Goal: Task Accomplishment & Management: Manage account settings

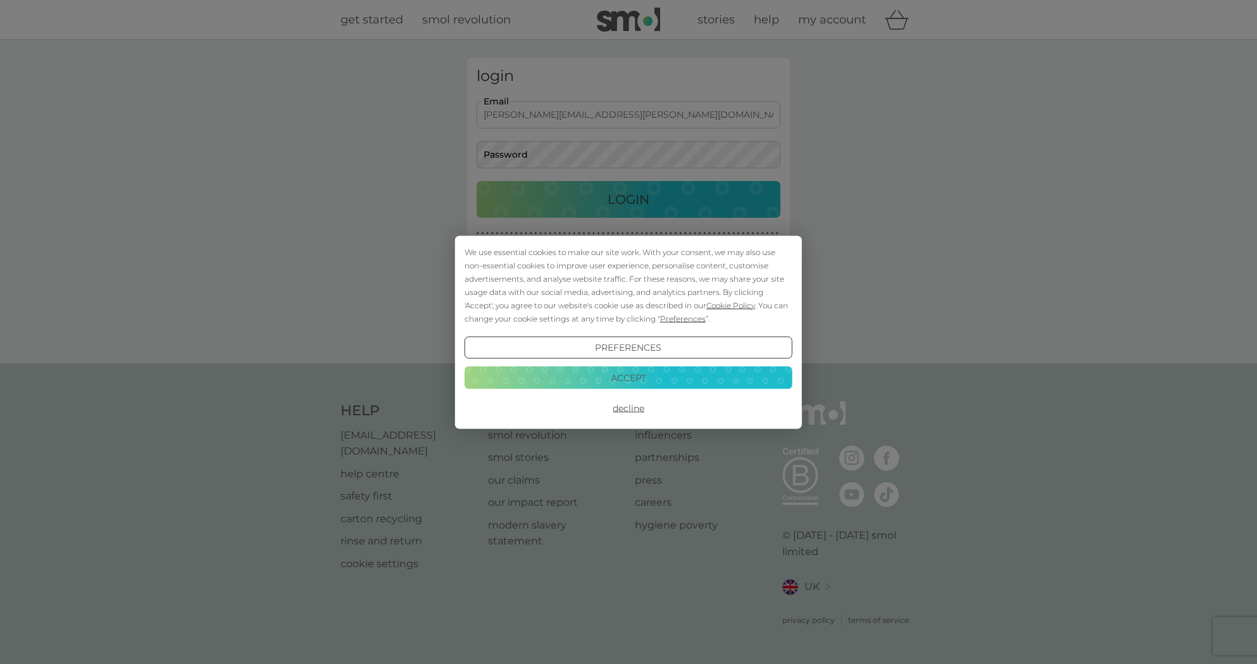
type input "[PERSON_NAME][EMAIL_ADDRESS][PERSON_NAME][DOMAIN_NAME]"
click at [645, 381] on button "Accept" at bounding box center [629, 377] width 328 height 23
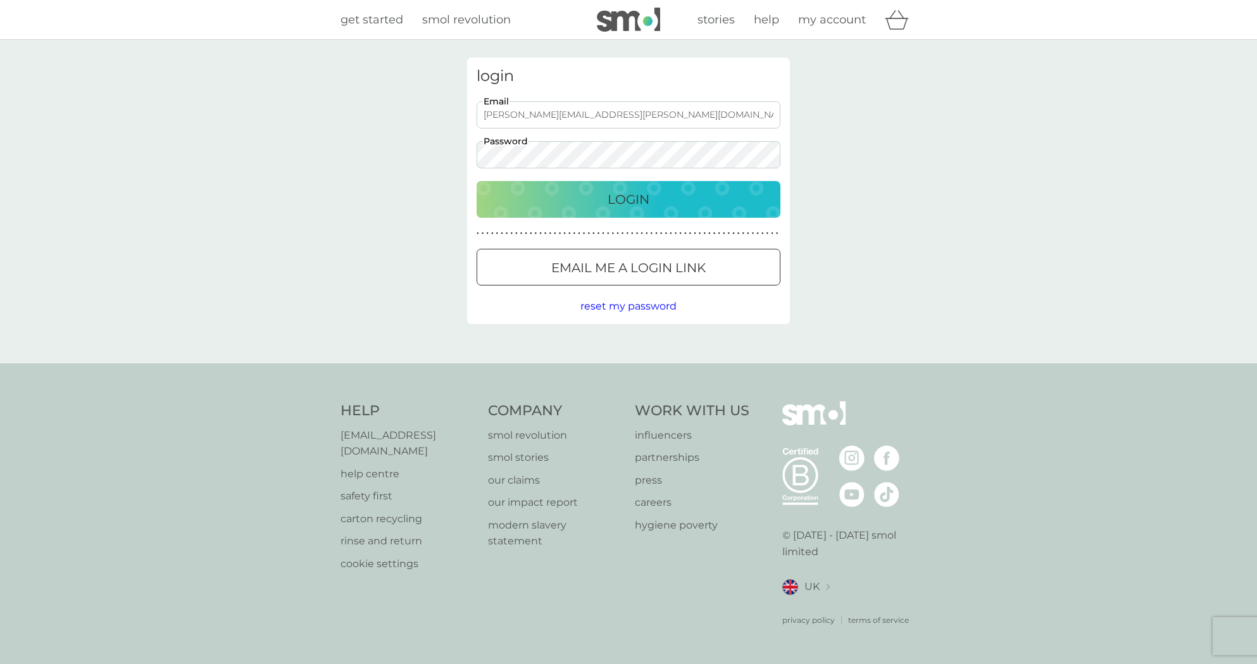
click at [623, 186] on button "Login" at bounding box center [629, 199] width 304 height 37
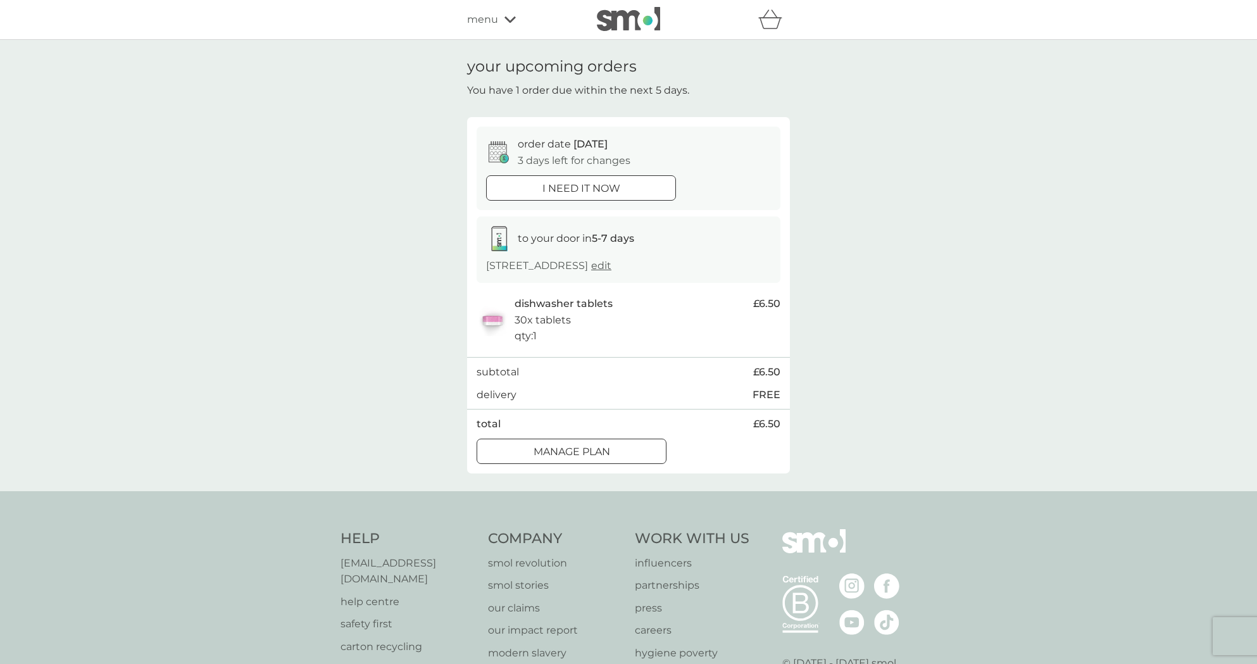
click at [579, 453] on div at bounding box center [572, 451] width 46 height 13
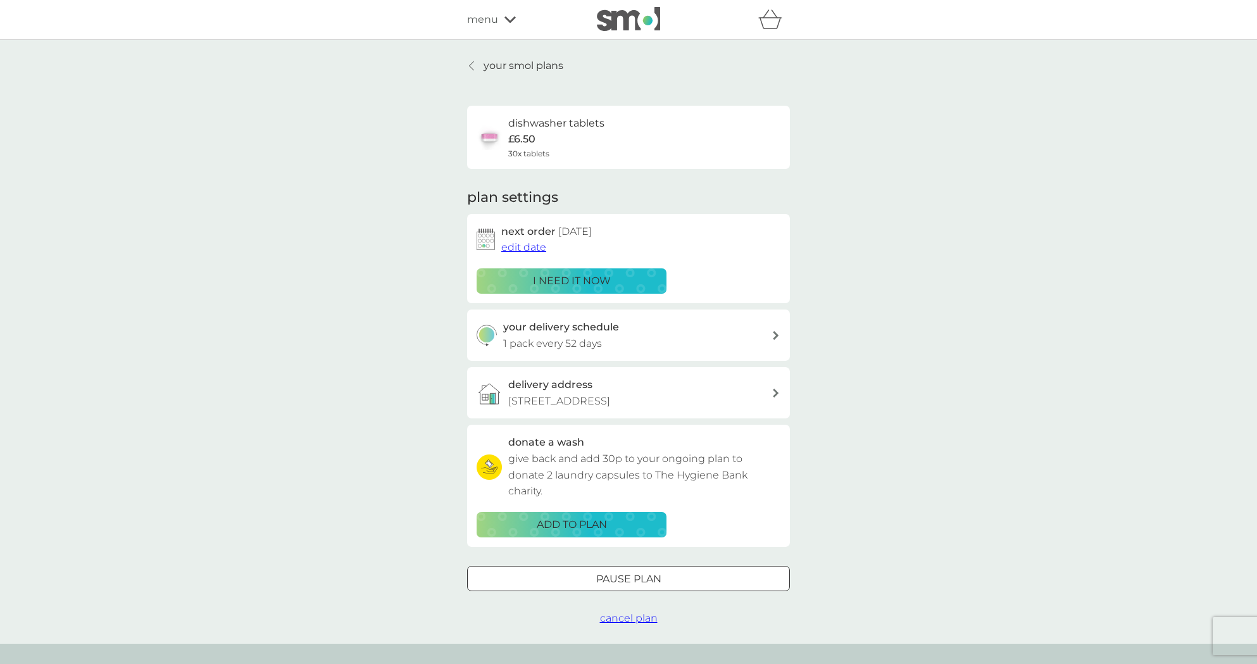
click at [519, 247] on span "edit date" at bounding box center [523, 247] width 45 height 12
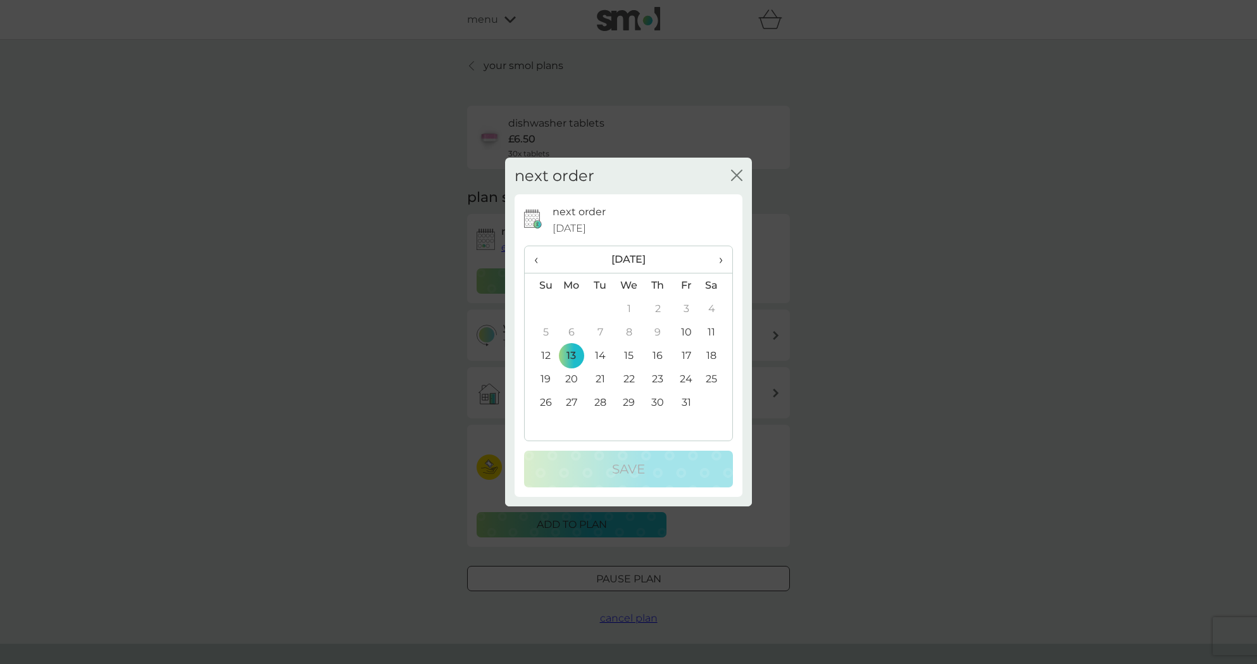
click at [736, 177] on icon "close" at bounding box center [736, 175] width 11 height 11
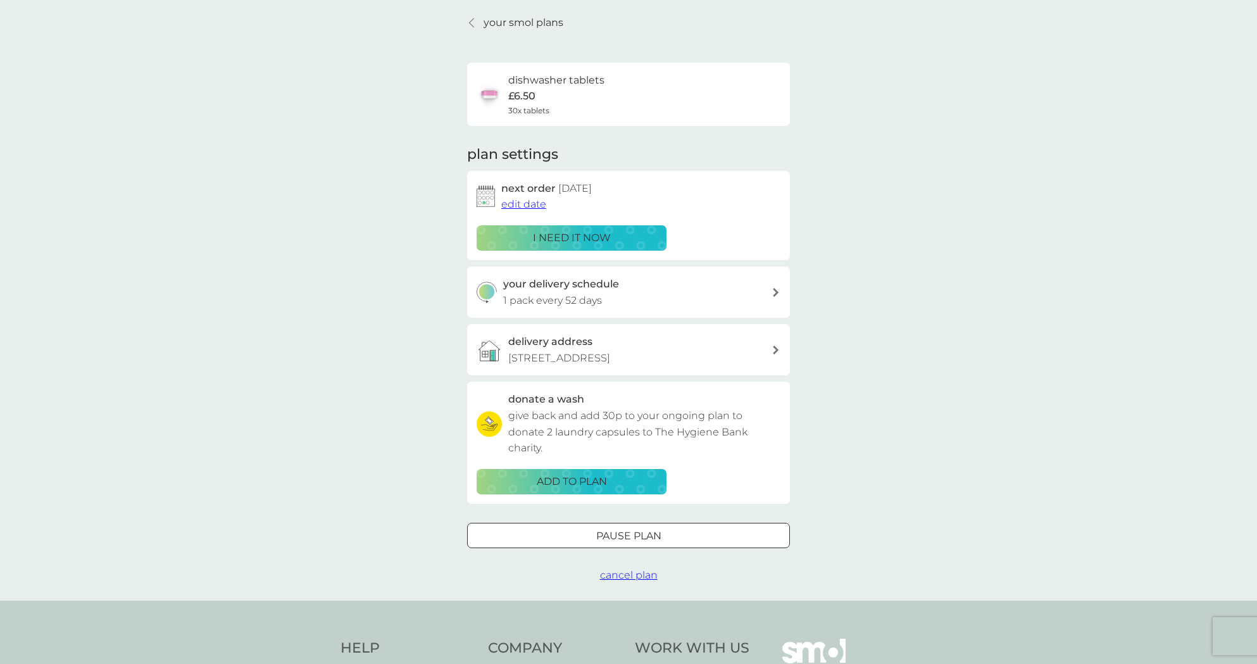
scroll to position [44, 0]
click at [526, 198] on span "edit date" at bounding box center [523, 203] width 45 height 12
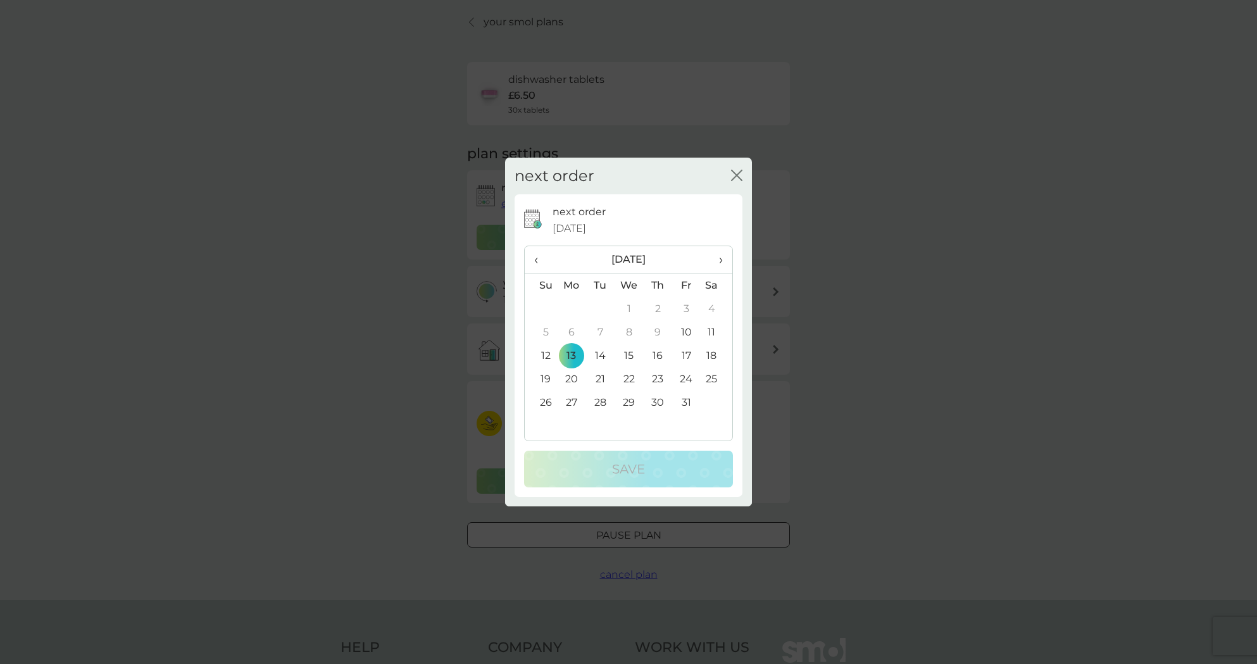
click at [723, 260] on span "›" at bounding box center [716, 259] width 13 height 27
click at [570, 401] on td "24" at bounding box center [571, 402] width 29 height 23
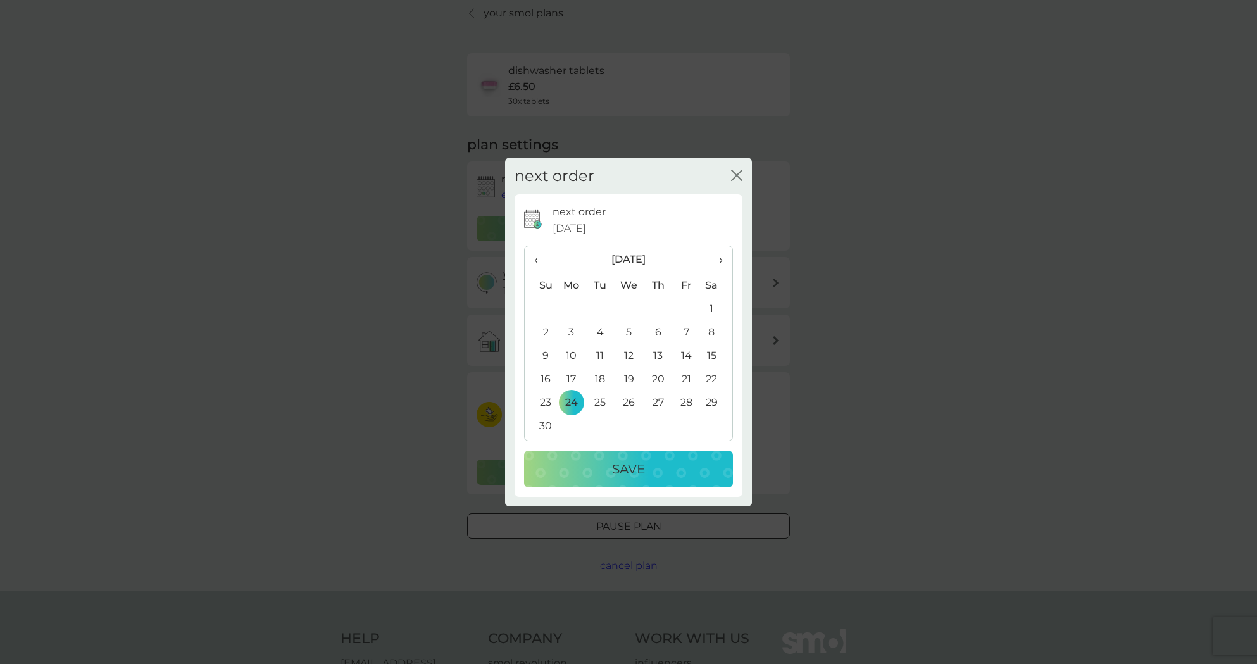
click at [601, 468] on div "Save" at bounding box center [629, 469] width 184 height 20
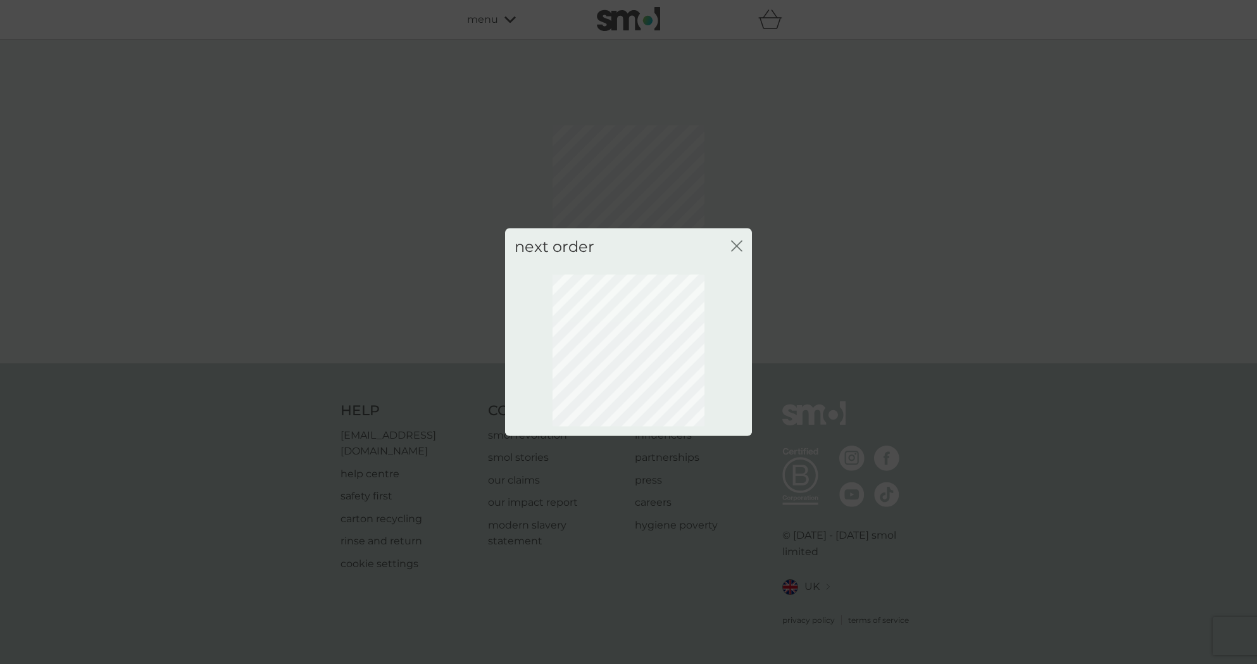
scroll to position [0, 0]
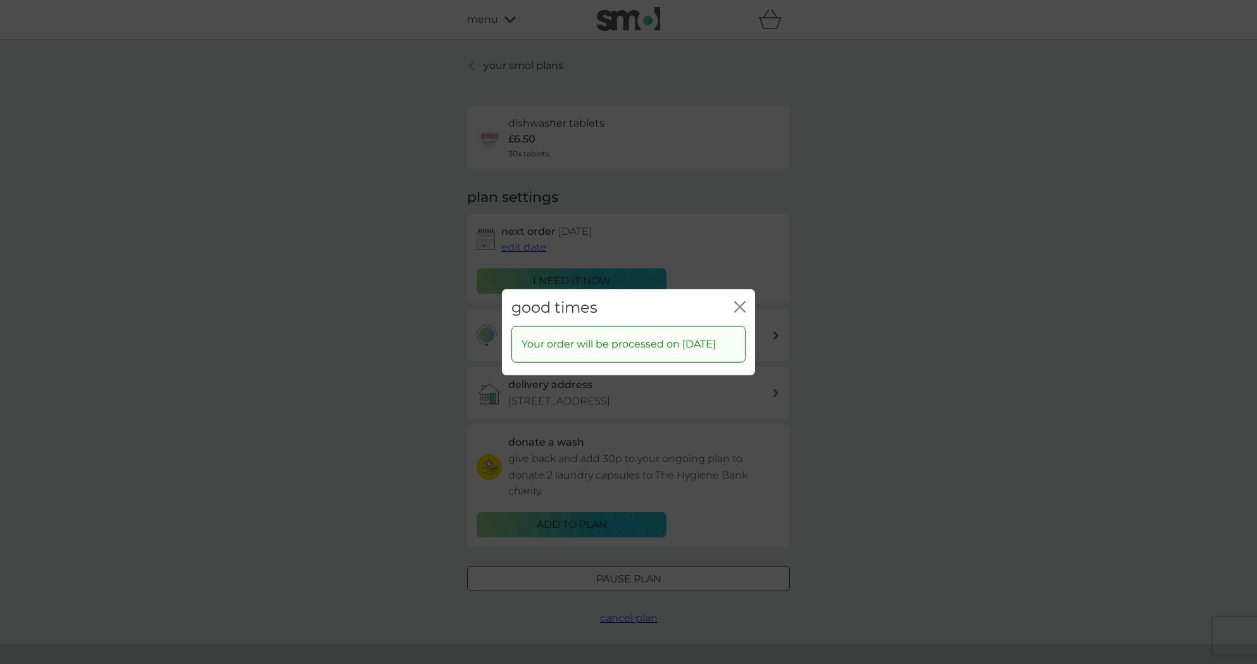
click at [739, 301] on icon "close" at bounding box center [737, 306] width 5 height 10
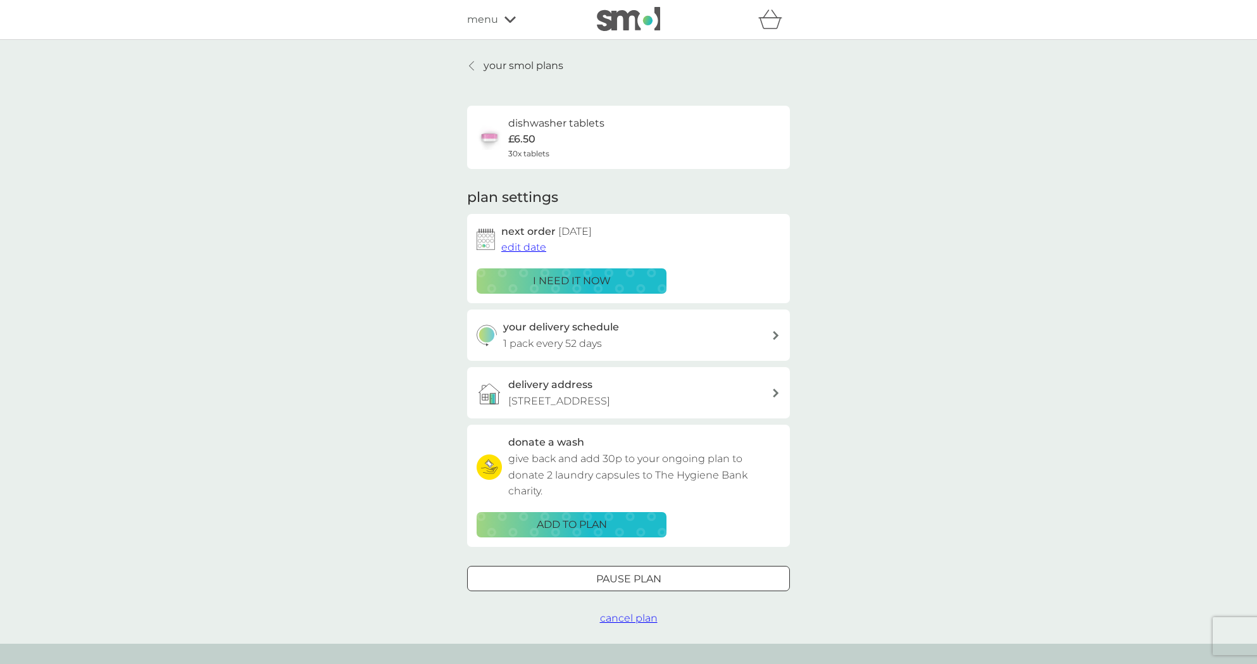
scroll to position [0, 1]
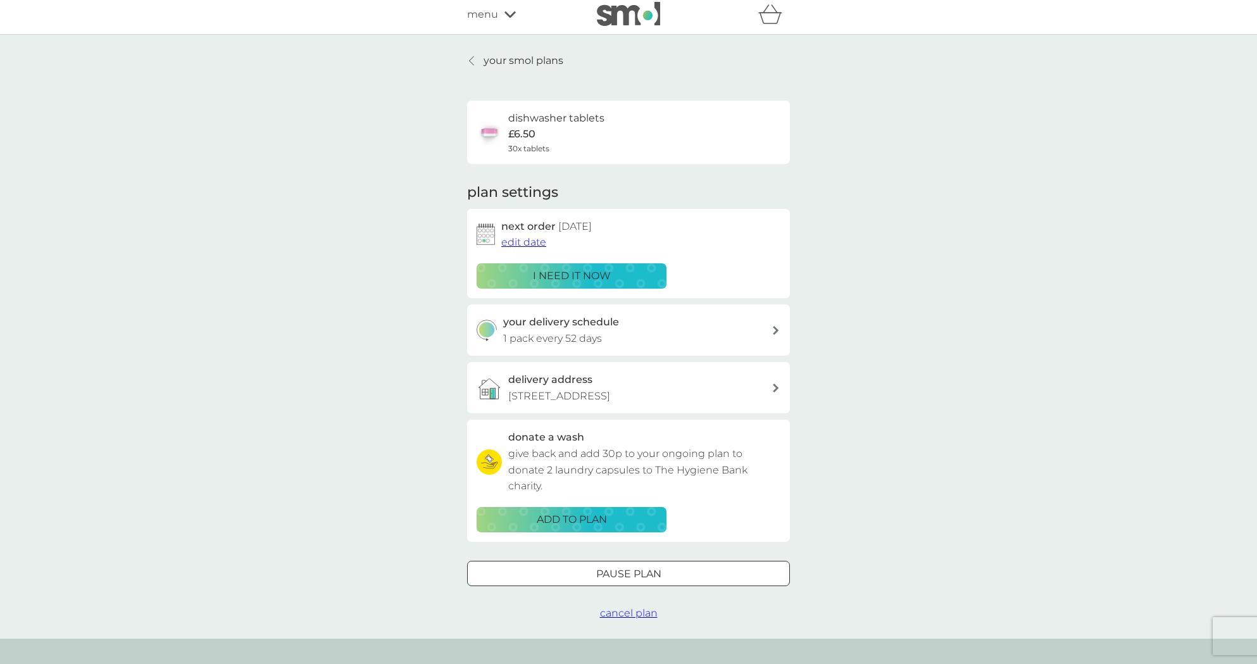
click at [556, 330] on p "1 pack every 52 days" at bounding box center [552, 338] width 99 height 16
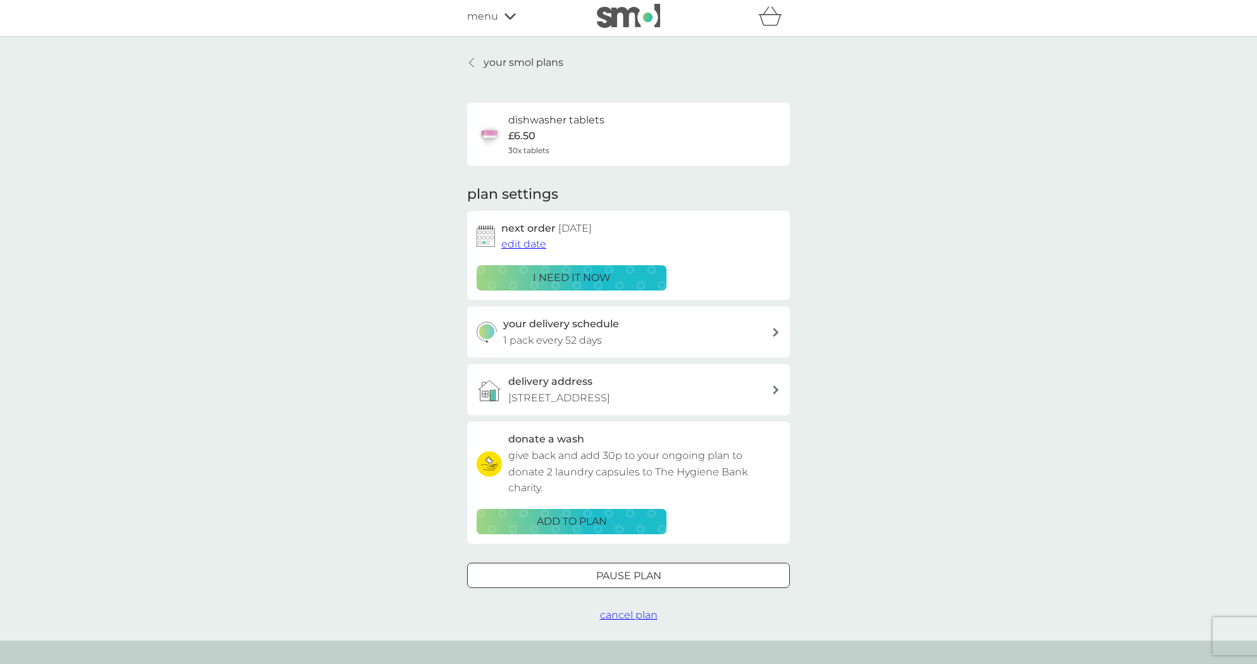
select select "49"
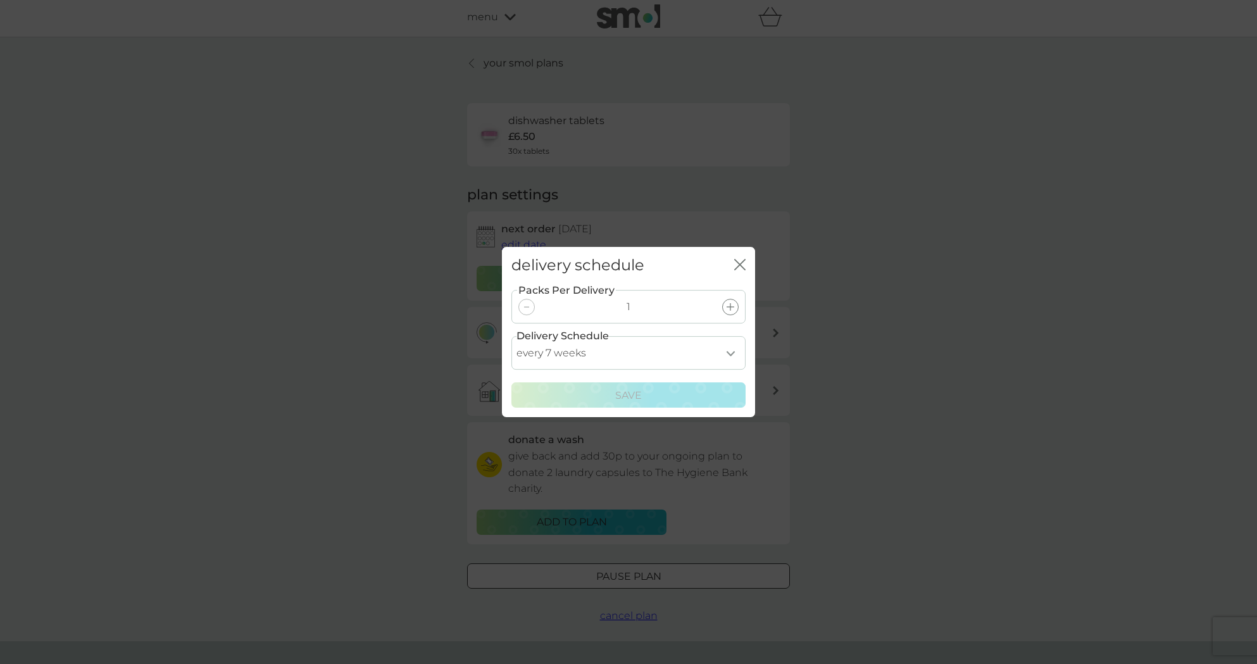
scroll to position [2, 0]
click at [741, 263] on icon "close" at bounding box center [742, 265] width 5 height 10
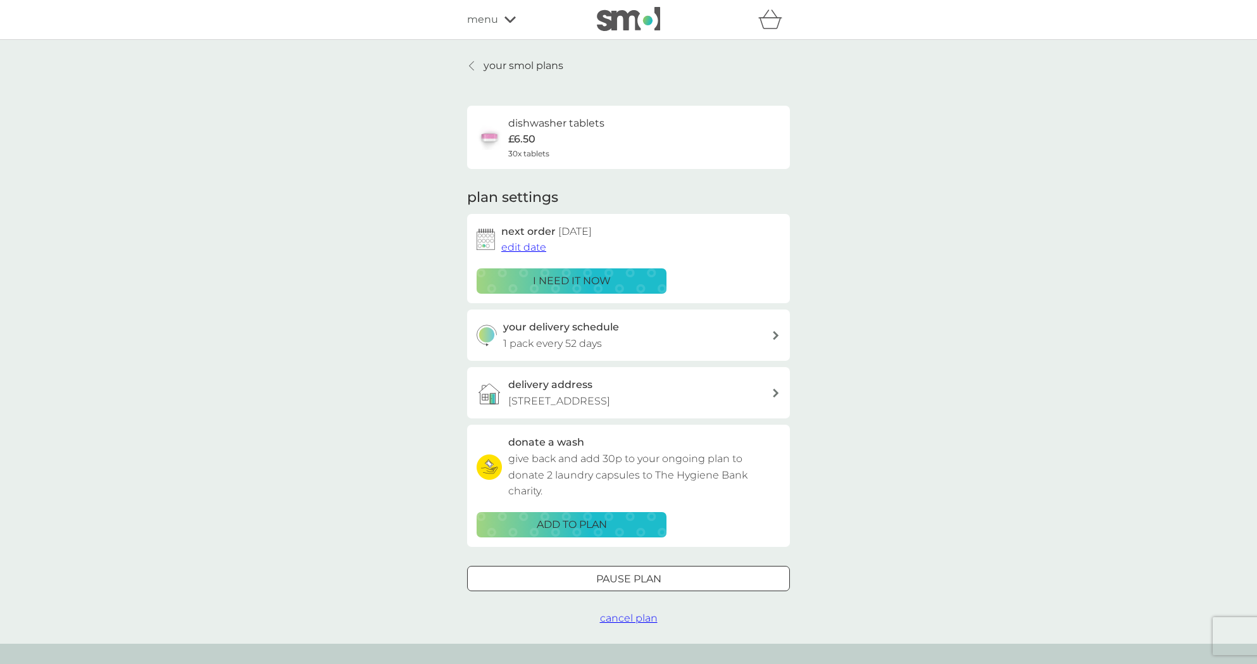
scroll to position [0, 0]
click at [514, 64] on p "your smol plans" at bounding box center [524, 66] width 80 height 16
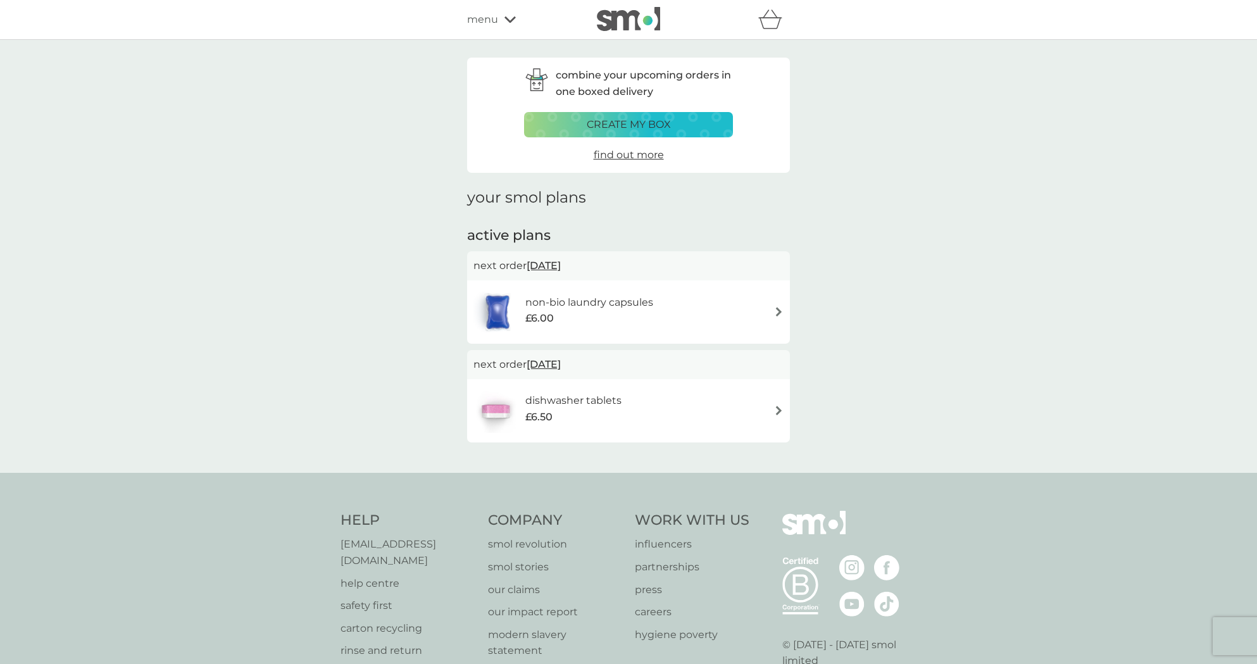
click at [488, 21] on span "menu" at bounding box center [482, 19] width 31 height 16
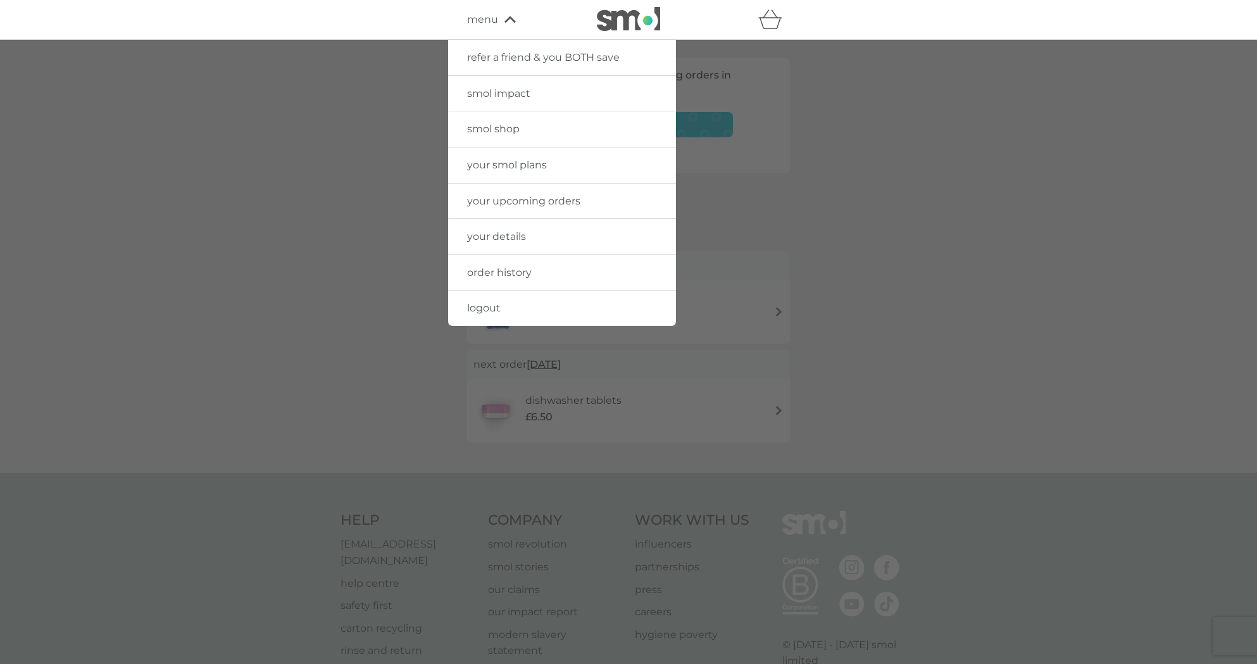
click at [503, 304] on link "logout" at bounding box center [562, 308] width 228 height 35
